Goal: Task Accomplishment & Management: Manage account settings

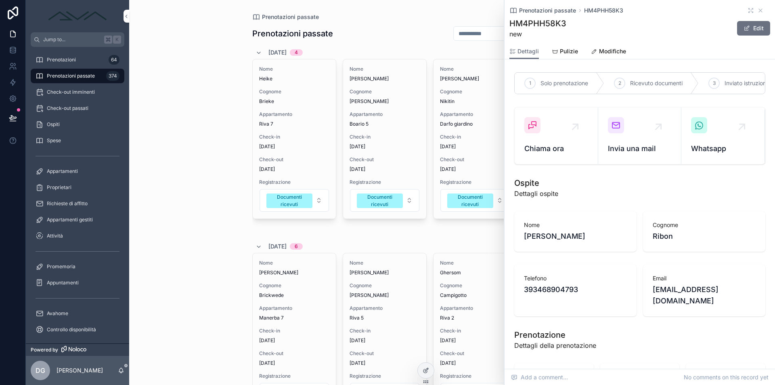
scroll to position [845, 0]
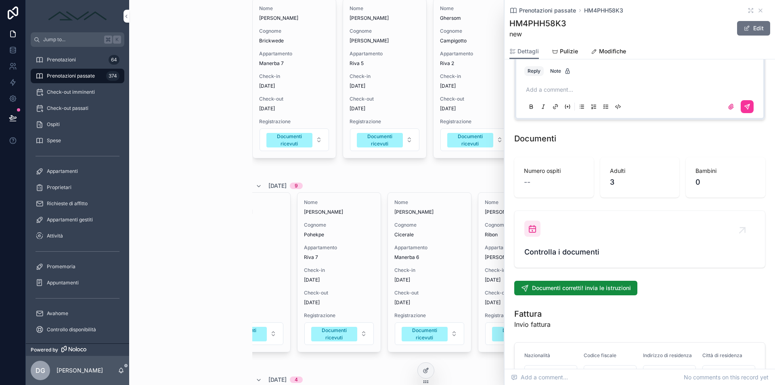
click at [757, 11] on icon "scrollable content" at bounding box center [760, 10] width 6 height 6
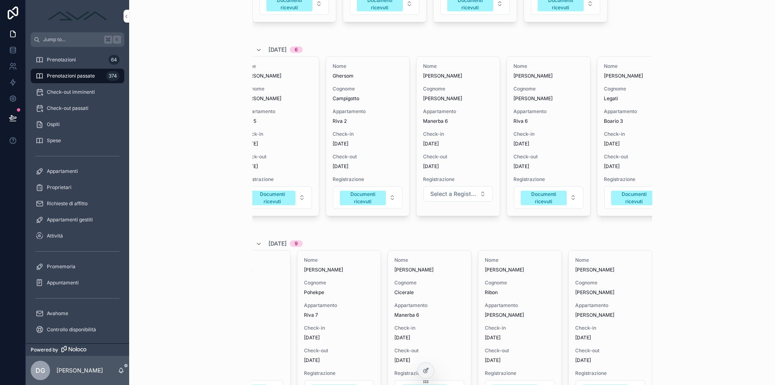
scroll to position [0, 136]
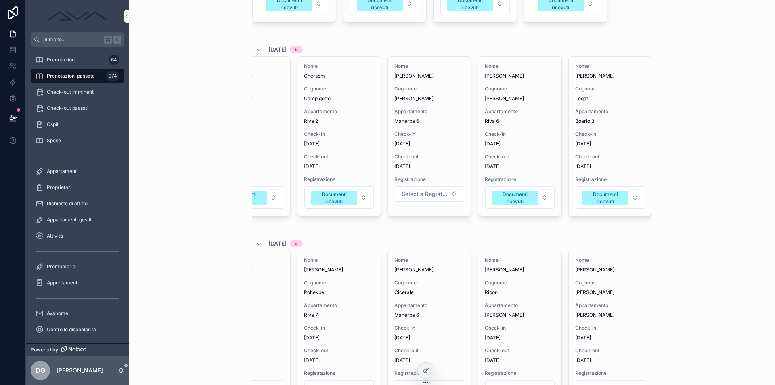
click at [350, 151] on div "Nome Ghersom Cognome Campigotto Appartamento Riva 2 Check-in [DATE] Check-out […" at bounding box center [339, 136] width 83 height 159
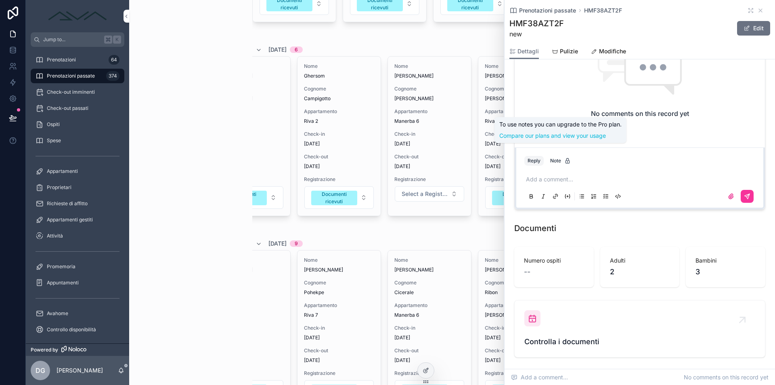
scroll to position [812, 0]
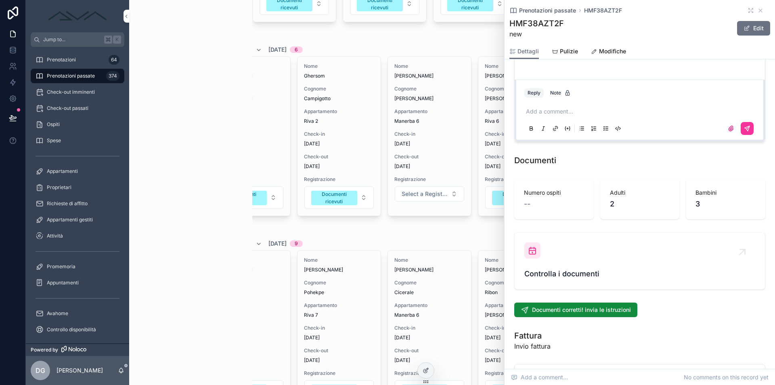
click at [545, 249] on div "Controlla i documenti" at bounding box center [639, 260] width 231 height 37
click at [218, 229] on div "Prenotazioni passate Prenotazioni passate Nuovo ospite [DATE] 4 Nome Heike Cogn…" at bounding box center [452, 192] width 646 height 385
click at [757, 10] on icon "scrollable content" at bounding box center [760, 10] width 6 height 6
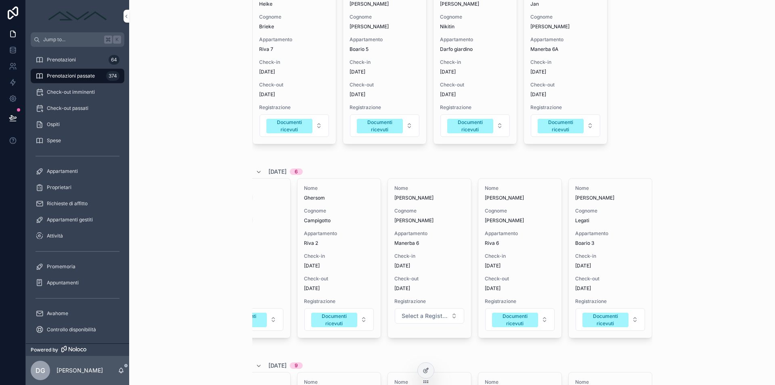
scroll to position [8, 0]
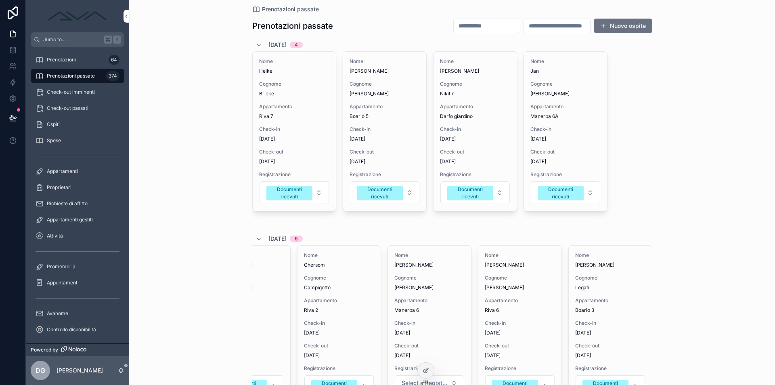
click at [381, 129] on span "Check-in" at bounding box center [385, 129] width 70 height 6
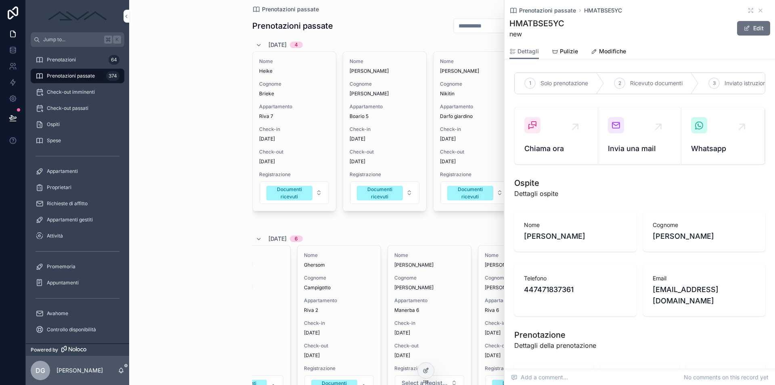
click at [759, 9] on icon "scrollable content" at bounding box center [760, 10] width 3 height 3
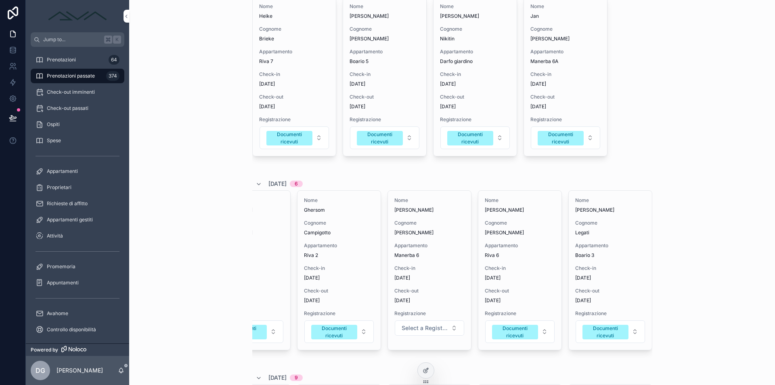
scroll to position [139, 0]
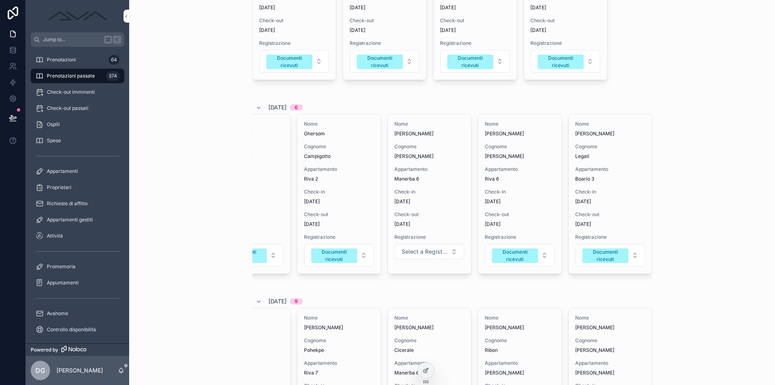
click at [437, 248] on span "Select a Registrazione" at bounding box center [425, 251] width 46 height 8
click at [415, 322] on div "Documenti ricevuti" at bounding box center [400, 319] width 44 height 7
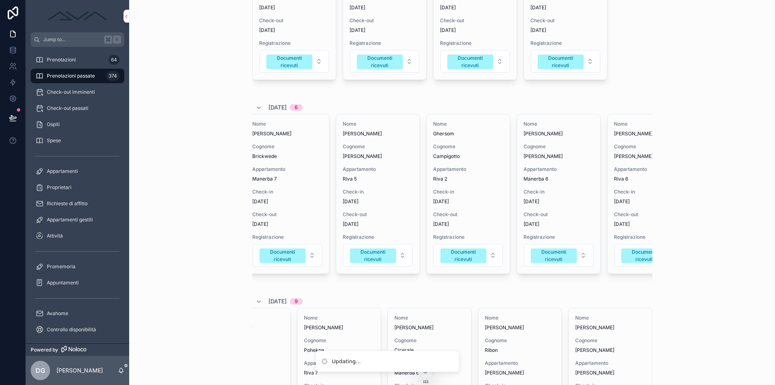
scroll to position [0, 0]
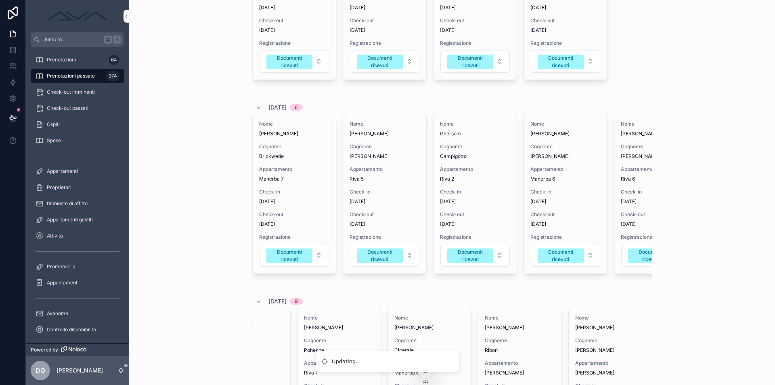
click at [343, 204] on div "Nome [PERSON_NAME] [PERSON_NAME] Appartamento Riva 5 Check-in [DATE] Check-out …" at bounding box center [384, 193] width 83 height 159
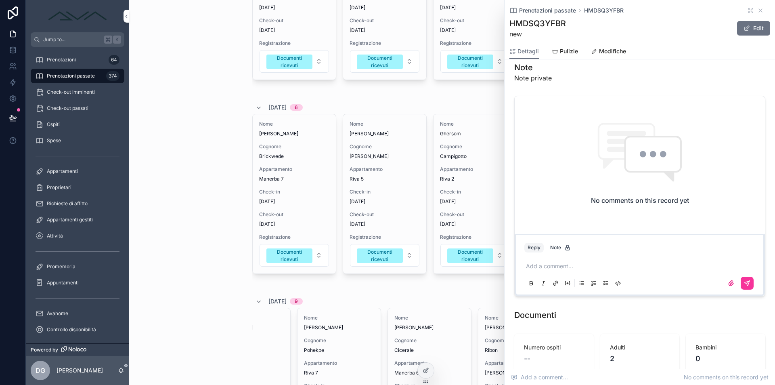
scroll to position [857, 0]
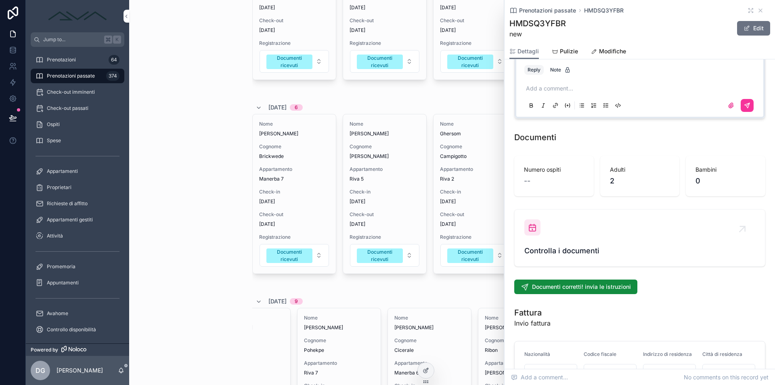
click at [577, 245] on span "Controlla i documenti" at bounding box center [639, 250] width 231 height 11
click at [757, 10] on icon "scrollable content" at bounding box center [760, 10] width 6 height 6
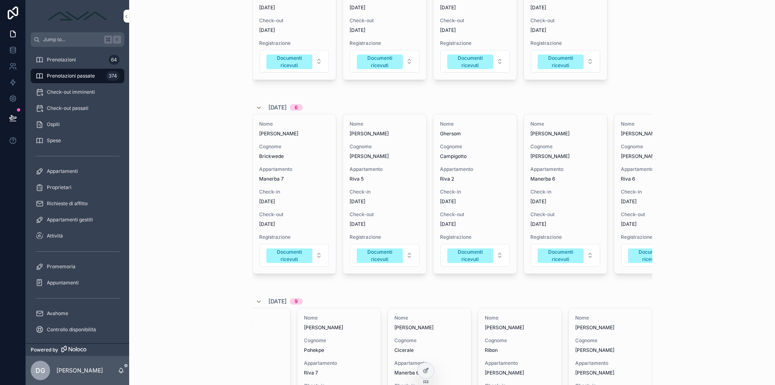
click at [566, 207] on div "Nome [PERSON_NAME] [PERSON_NAME] Appartamento Manerba 6 Check-in [DATE] Check-o…" at bounding box center [565, 193] width 83 height 159
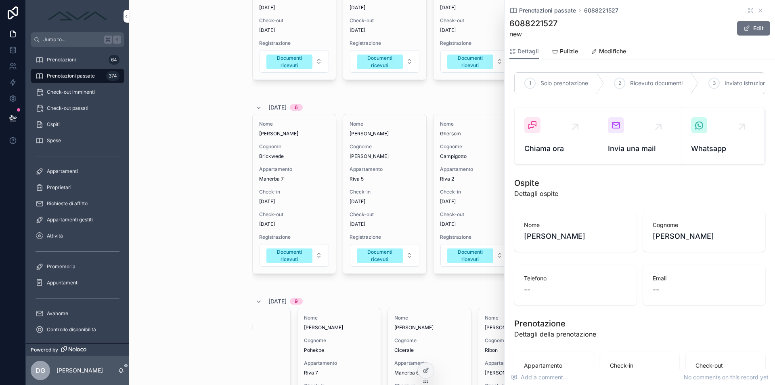
click at [757, 10] on icon "scrollable content" at bounding box center [760, 10] width 6 height 6
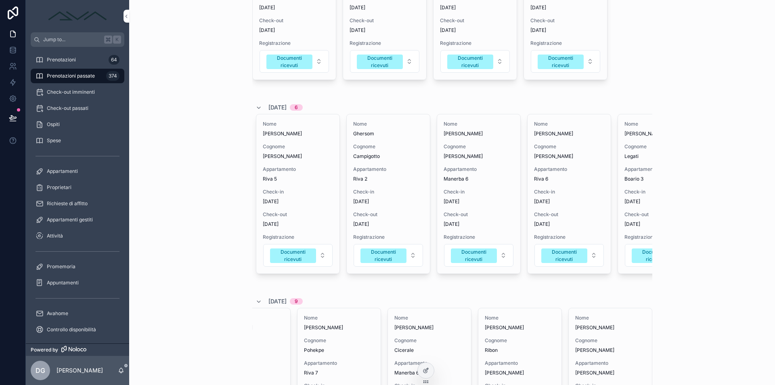
scroll to position [0, 136]
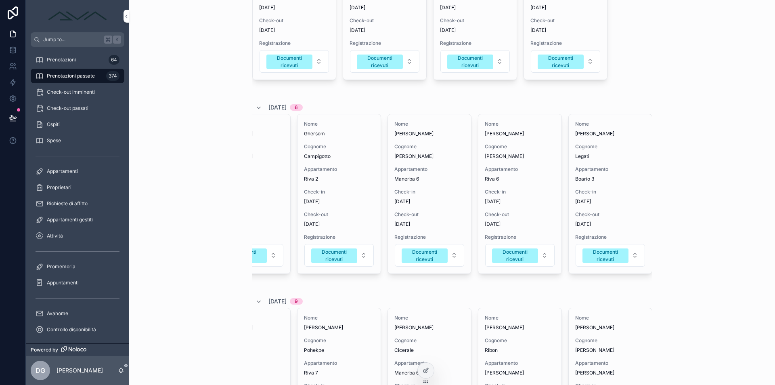
click at [531, 217] on span "Check-out" at bounding box center [520, 214] width 70 height 6
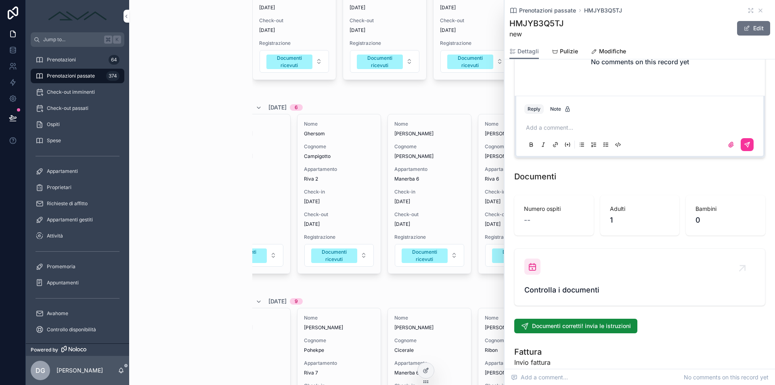
scroll to position [880, 0]
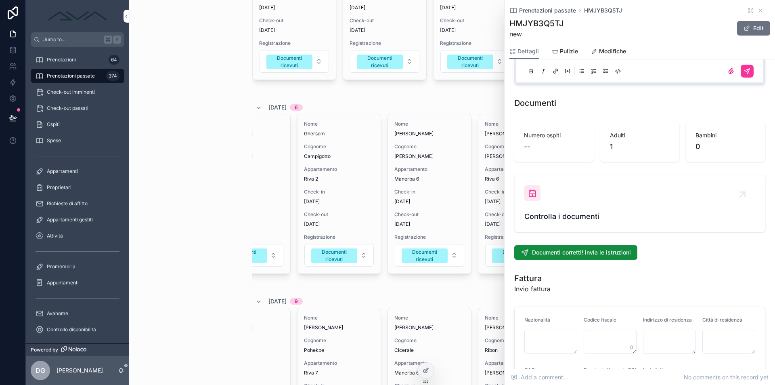
click at [580, 187] on div "Controlla i documenti" at bounding box center [639, 203] width 231 height 37
click at [761, 11] on div "Prenotazioni passate HMJYB3Q5TJ" at bounding box center [639, 10] width 261 height 8
click at [759, 10] on icon "scrollable content" at bounding box center [760, 10] width 3 height 3
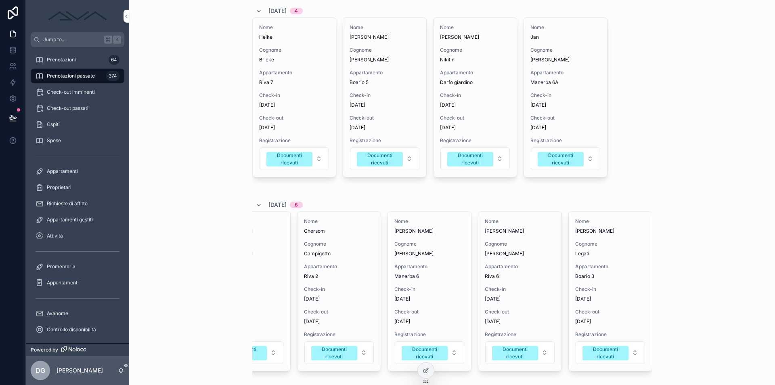
scroll to position [40, 0]
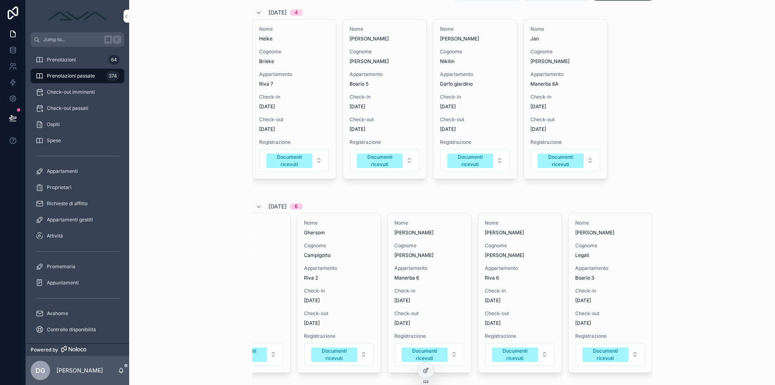
click at [277, 83] on span "Riva 7" at bounding box center [294, 84] width 70 height 6
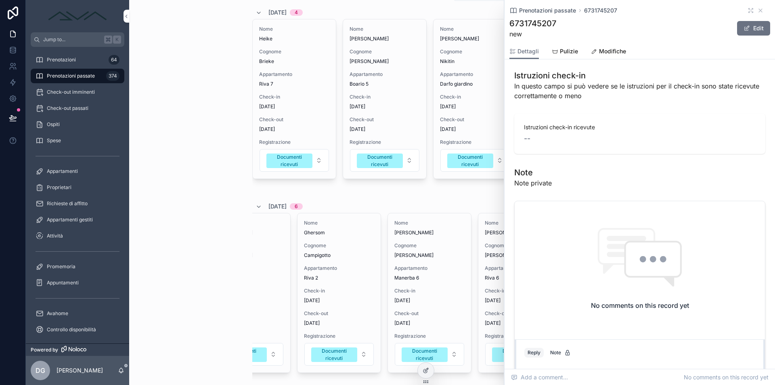
scroll to position [845, 0]
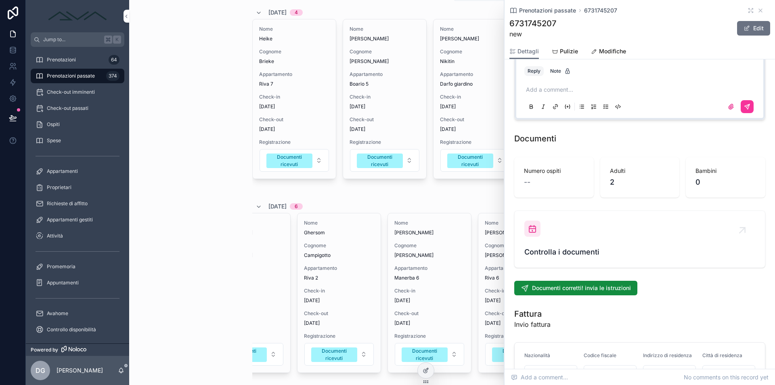
click at [550, 220] on div "Controlla i documenti" at bounding box center [639, 238] width 231 height 37
click at [759, 11] on icon "scrollable content" at bounding box center [760, 10] width 3 height 3
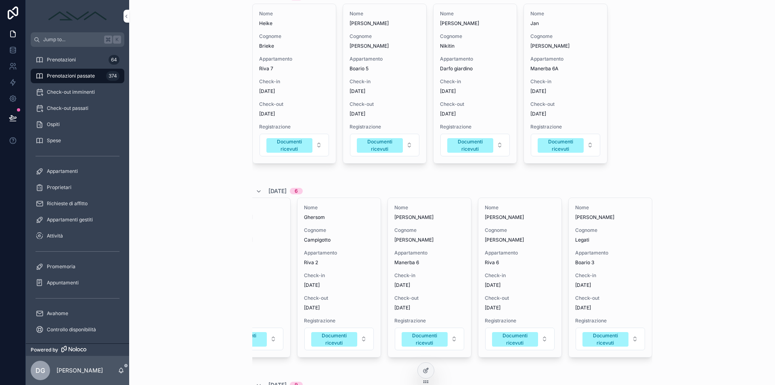
scroll to position [93, 0]
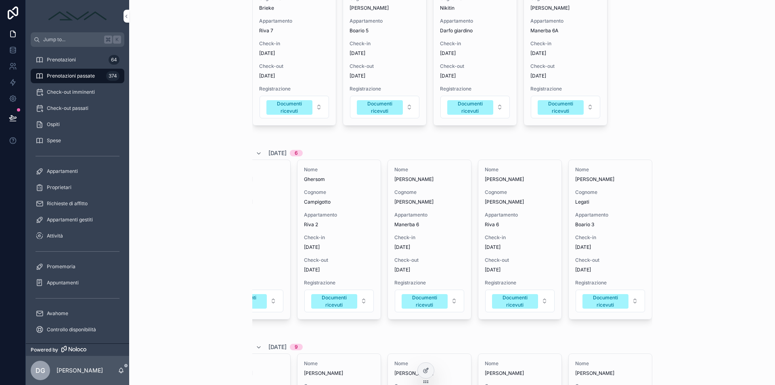
click at [587, 263] on div "Check-out [DATE]" at bounding box center [610, 265] width 70 height 16
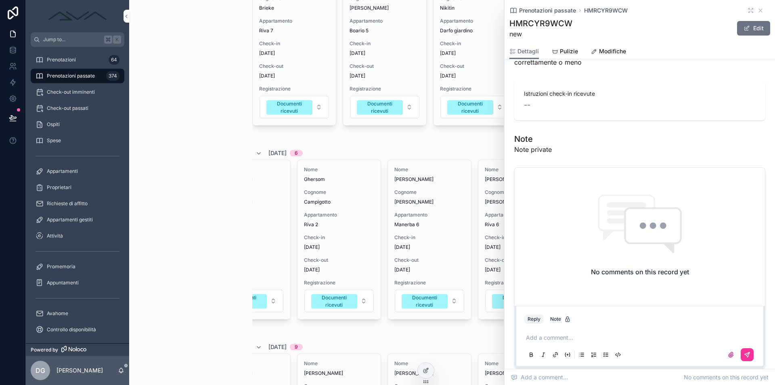
scroll to position [759, 0]
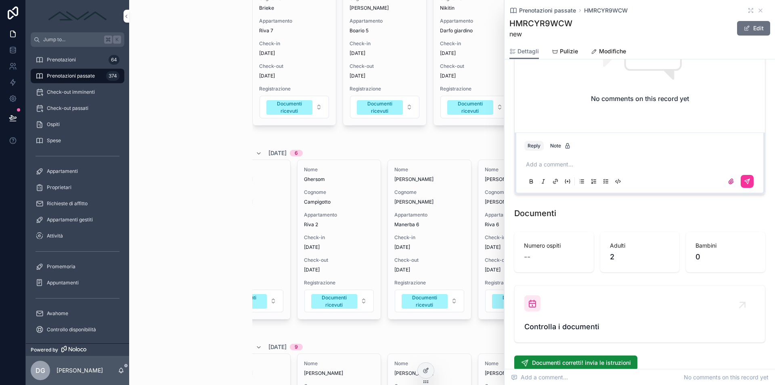
click at [597, 298] on div "Controlla i documenti" at bounding box center [639, 313] width 231 height 37
click at [757, 8] on icon "scrollable content" at bounding box center [760, 10] width 6 height 6
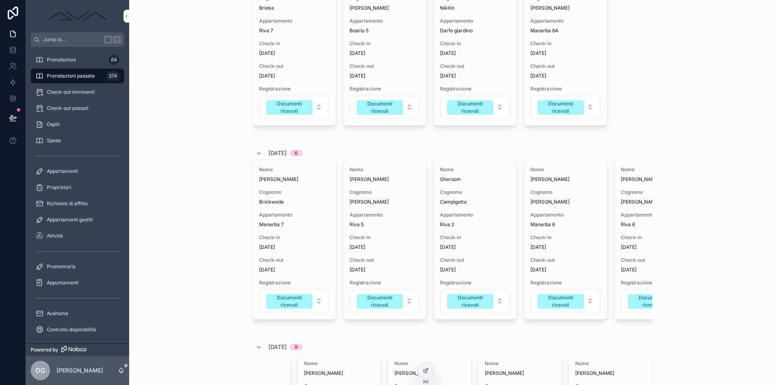
click at [297, 256] on div "Nome [PERSON_NAME] Brickwede Appartamento Manerba 7 Check-in [DATE] Check-out […" at bounding box center [294, 239] width 83 height 159
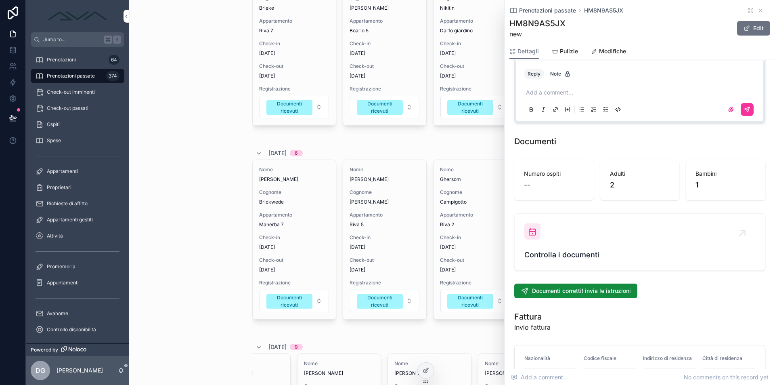
scroll to position [922, 0]
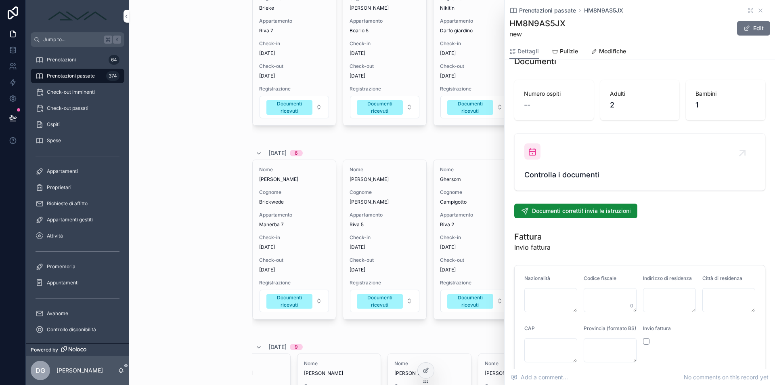
click at [571, 143] on div "Controlla i documenti" at bounding box center [639, 161] width 231 height 37
click at [757, 7] on div "Prenotazioni passate HM8N9AS5JX" at bounding box center [639, 10] width 261 height 8
click at [757, 13] on icon "scrollable content" at bounding box center [760, 10] width 6 height 6
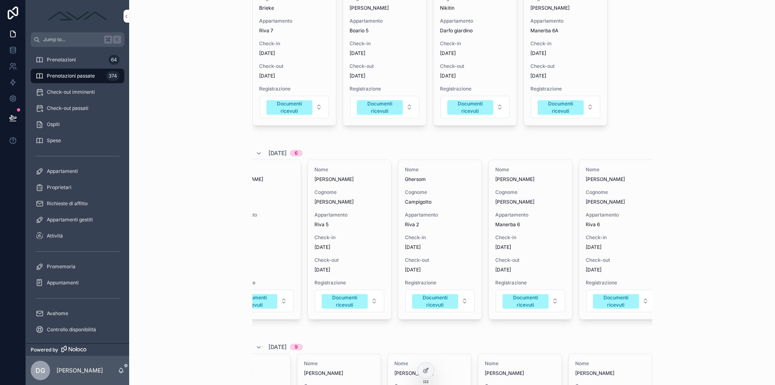
scroll to position [0, 136]
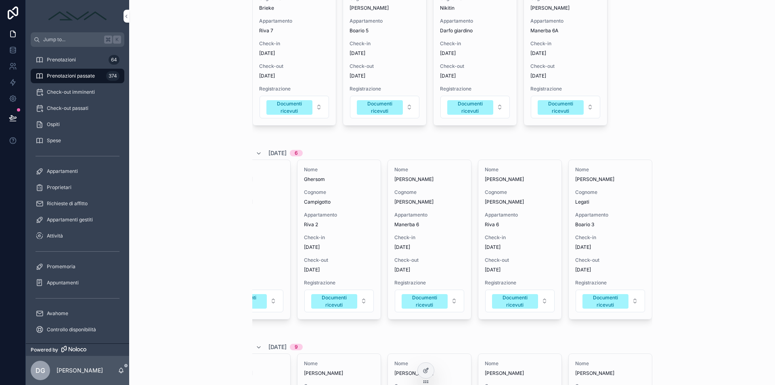
click at [443, 251] on div "Nome [PERSON_NAME] [PERSON_NAME] Appartamento Manerba 6 Check-in [DATE] Check-o…" at bounding box center [429, 239] width 83 height 159
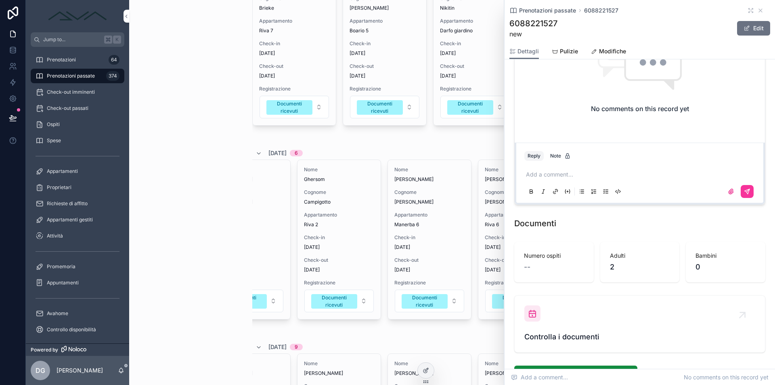
scroll to position [894, 0]
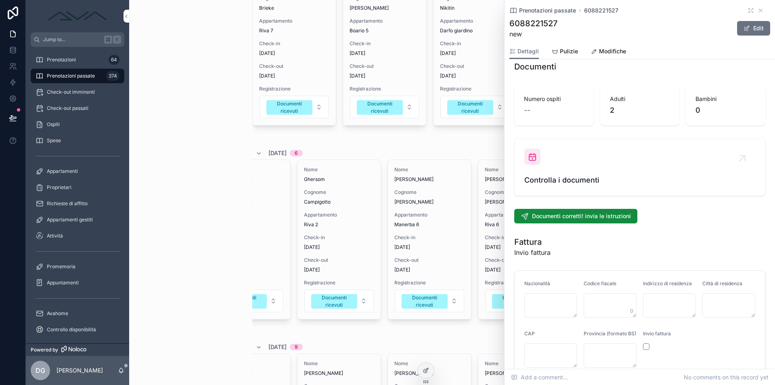
click at [569, 182] on span "Controlla i documenti" at bounding box center [639, 179] width 231 height 11
click at [549, 171] on div "Controlla i documenti" at bounding box center [639, 167] width 231 height 37
click at [552, 184] on span "Controlla i documenti" at bounding box center [639, 179] width 231 height 11
click at [548, 172] on div "Controlla i documenti" at bounding box center [639, 167] width 231 height 37
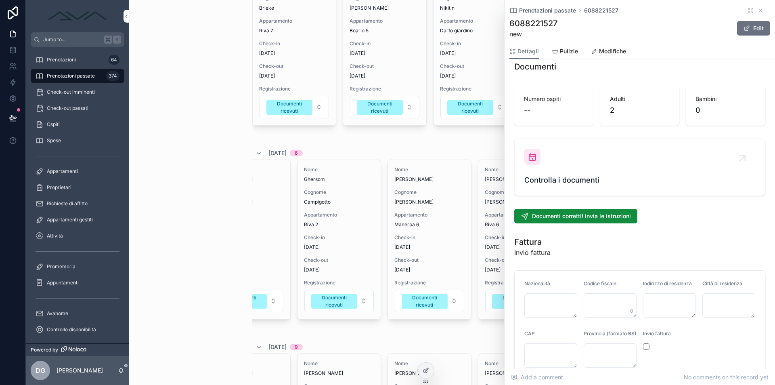
click at [546, 161] on div "Controlla i documenti" at bounding box center [639, 167] width 231 height 37
click at [589, 125] on div "Numero ospiti --" at bounding box center [554, 105] width 80 height 40
